Goal: Transaction & Acquisition: Purchase product/service

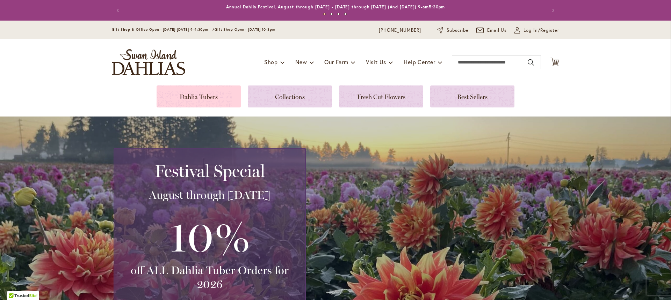
click at [175, 96] on link at bounding box center [198, 97] width 84 height 22
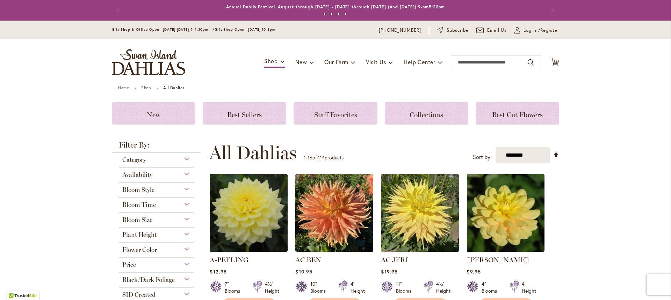
click at [167, 162] on div "Category" at bounding box center [156, 158] width 75 height 11
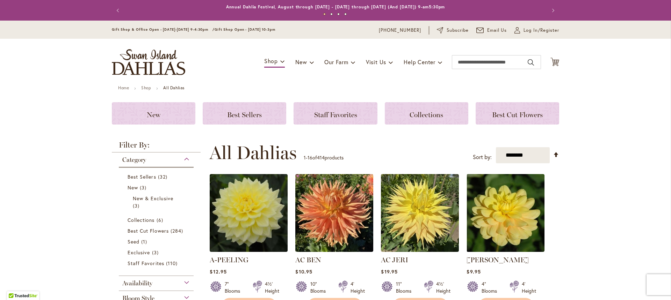
click at [167, 162] on div "Category" at bounding box center [156, 158] width 75 height 11
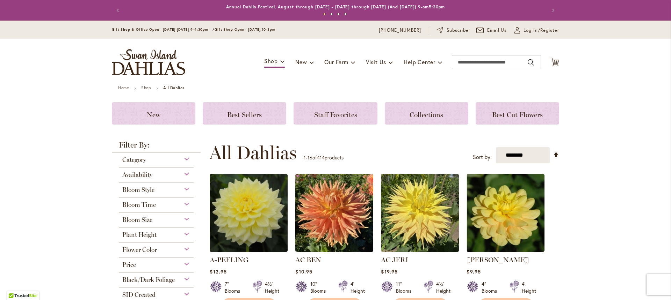
scroll to position [113, 0]
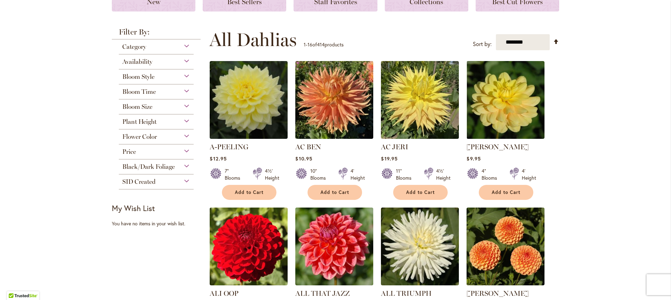
click at [183, 74] on div "Bloom Style" at bounding box center [156, 75] width 75 height 11
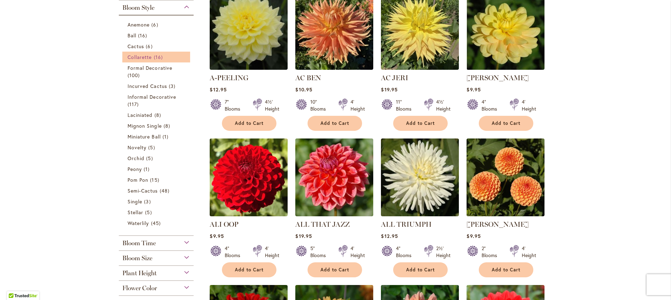
click at [142, 60] on span "Collarette" at bounding box center [139, 57] width 24 height 7
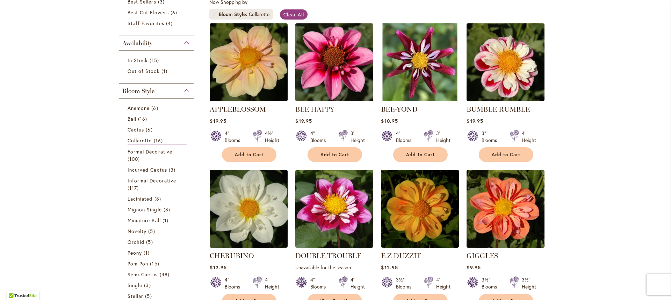
scroll to position [151, 0]
